Goal: Navigation & Orientation: Find specific page/section

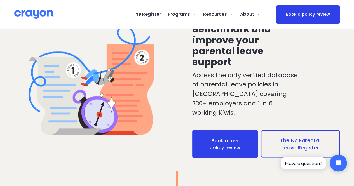
scroll to position [435, 0]
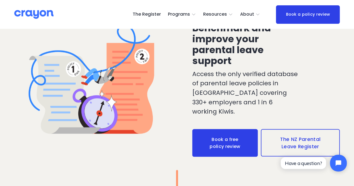
click at [288, 143] on link "The NZ Parental Leave Register" at bounding box center [300, 142] width 79 height 27
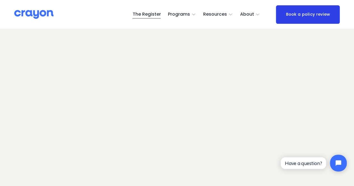
click at [247, 14] on span "About" at bounding box center [247, 14] width 14 height 8
click at [0, 0] on div "About Us" at bounding box center [0, 0] width 0 height 0
click at [0, 0] on span "About Us" at bounding box center [0, 0] width 0 height 0
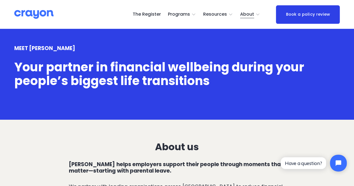
click at [151, 18] on link "The Register" at bounding box center [146, 14] width 28 height 9
